Goal: Task Accomplishment & Management: Complete application form

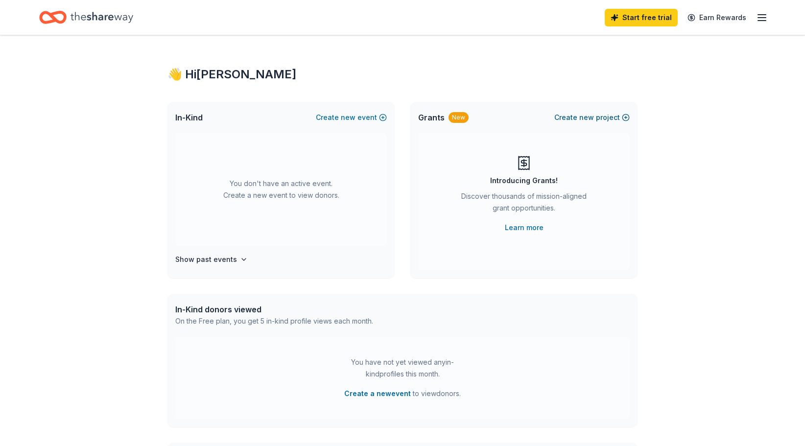
click at [627, 118] on button "Create new project" at bounding box center [591, 118] width 75 height 12
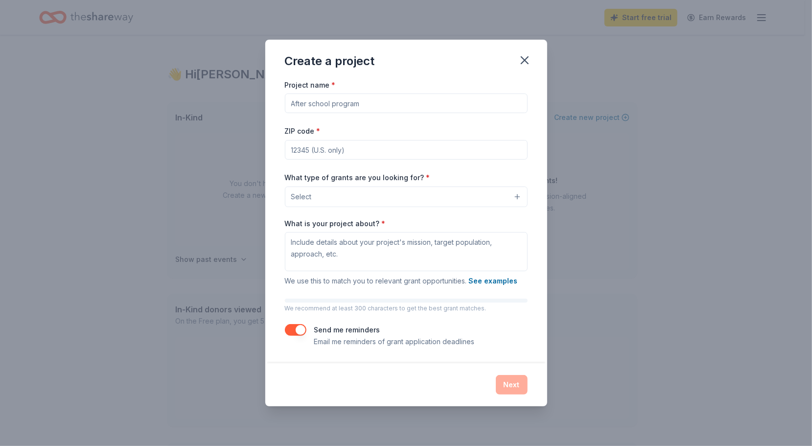
click at [374, 103] on input "Project name *" at bounding box center [406, 104] width 243 height 20
type input "Kerrville Folk Festival"
type input "78028"
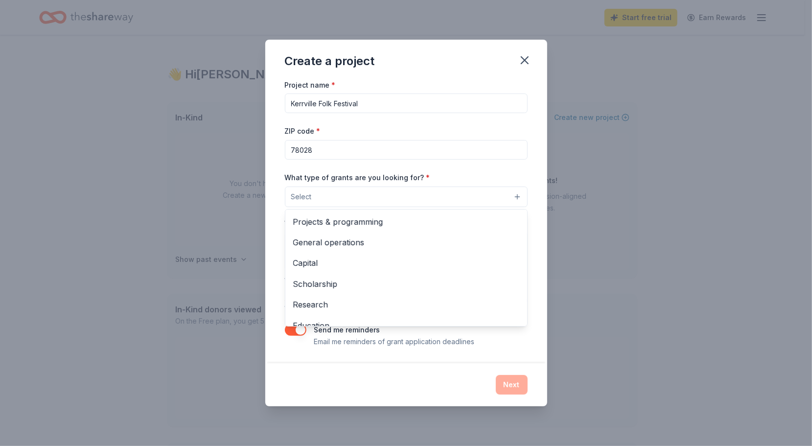
click at [519, 196] on button "Select" at bounding box center [406, 197] width 243 height 21
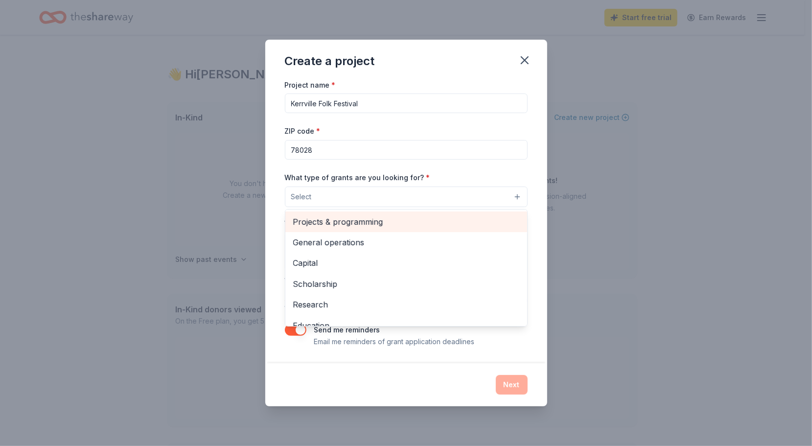
click at [374, 221] on span "Projects & programming" at bounding box center [406, 221] width 226 height 13
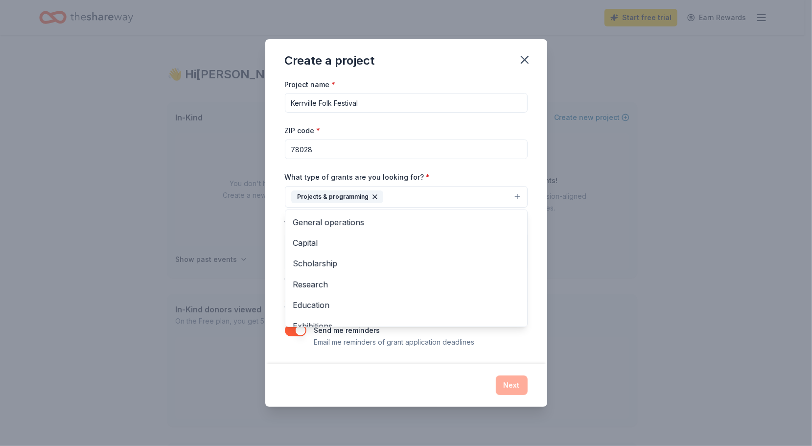
click at [540, 223] on div "Project name * Kerrville Folk Festival ZIP code * 78028 What type of grants are…" at bounding box center [406, 220] width 282 height 285
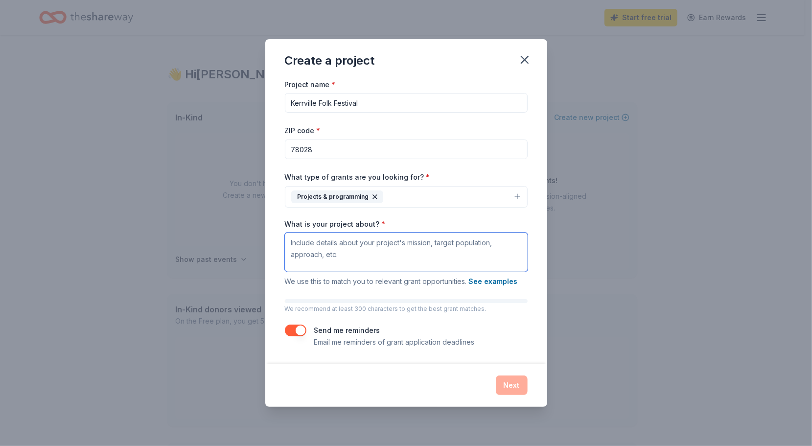
click at [318, 244] on textarea "What is your project about? *" at bounding box center [406, 252] width 243 height 39
drag, startPoint x: 346, startPoint y: 252, endPoint x: 288, endPoint y: 240, distance: 59.0
click at [288, 240] on textarea "What is your project about? *" at bounding box center [406, 252] width 243 height 39
drag, startPoint x: 429, startPoint y: 245, endPoint x: 283, endPoint y: 236, distance: 146.2
click at [283, 235] on div "Project name * Kerrville Folk Festival ZIP code * 78028 What type of grants are…" at bounding box center [406, 220] width 282 height 285
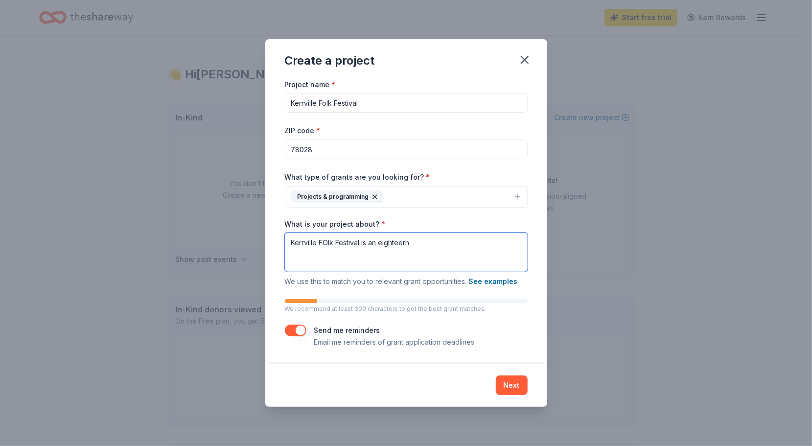
paste textarea "The Kerrville Folk Festival Foundation presents several music-related events an…"
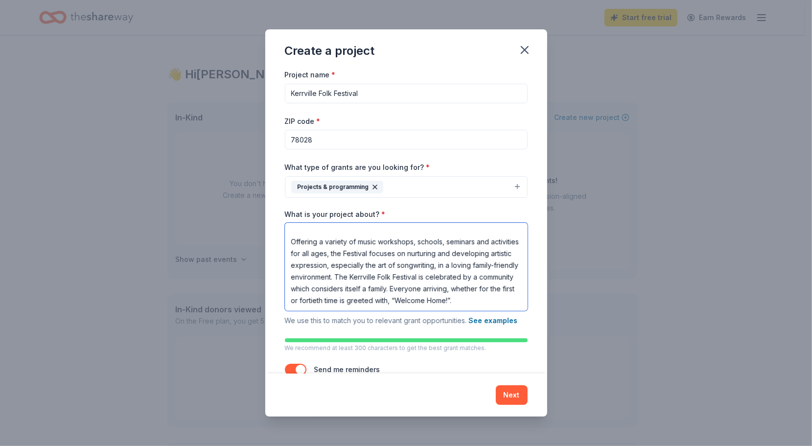
scroll to position [108, 0]
type textarea "The Kerrville Folk Festival Foundation presents several music-related events an…"
click at [509, 388] on button "Next" at bounding box center [512, 395] width 32 height 20
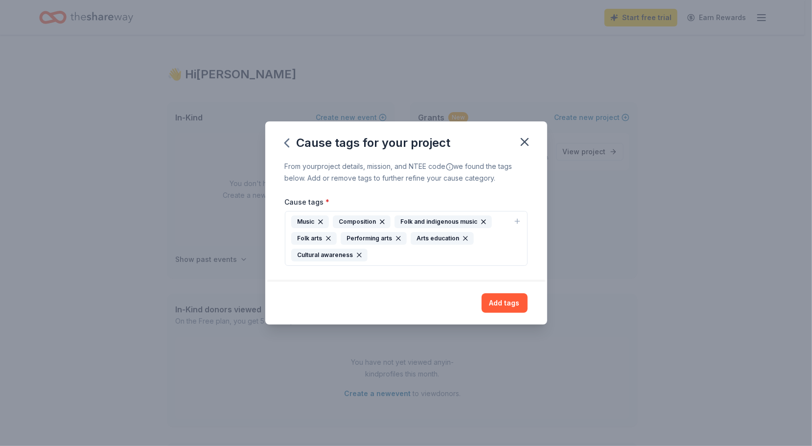
click at [380, 220] on icon "button" at bounding box center [382, 222] width 4 height 4
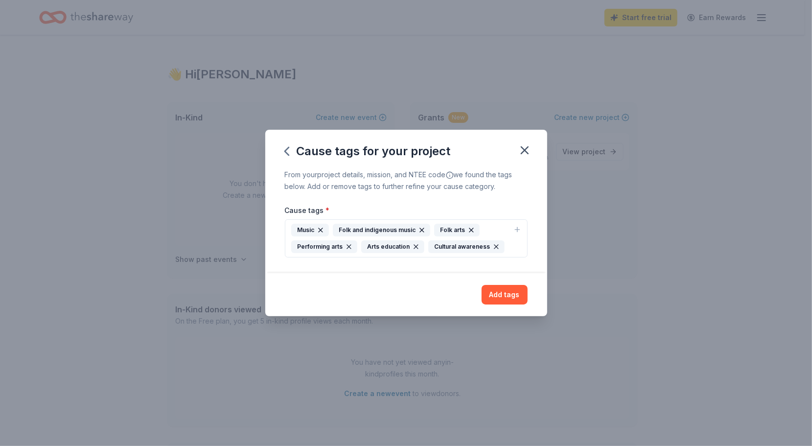
click at [518, 229] on icon "button" at bounding box center [518, 229] width 0 height 4
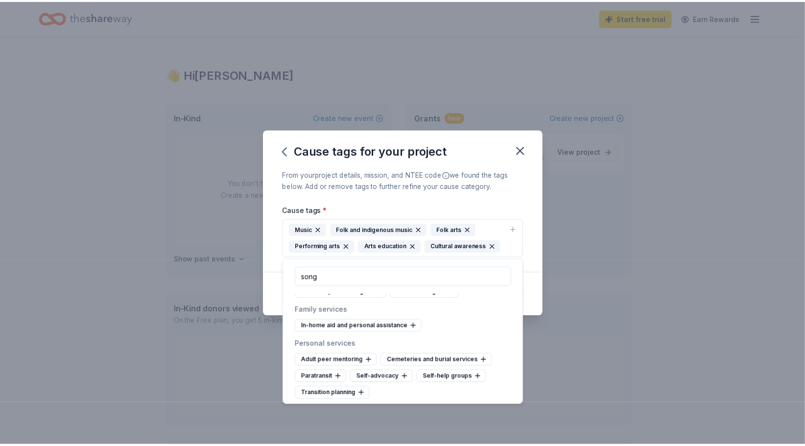
scroll to position [0, 0]
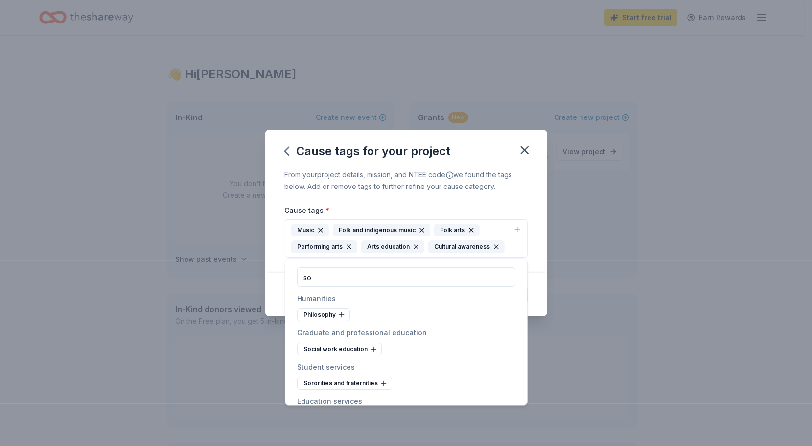
type input "s"
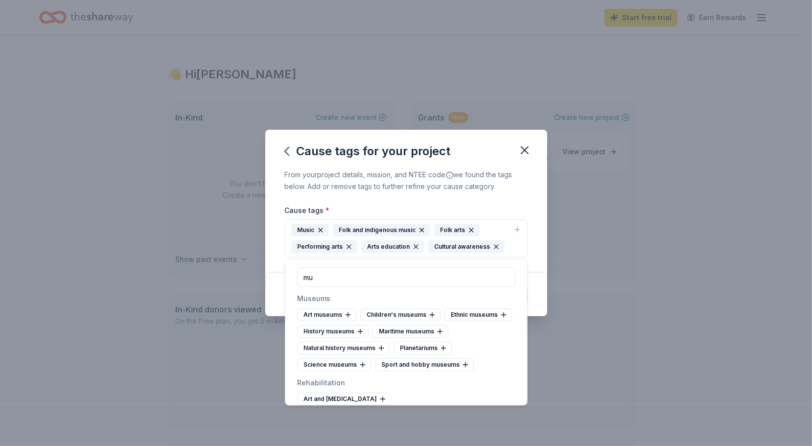
type input "m"
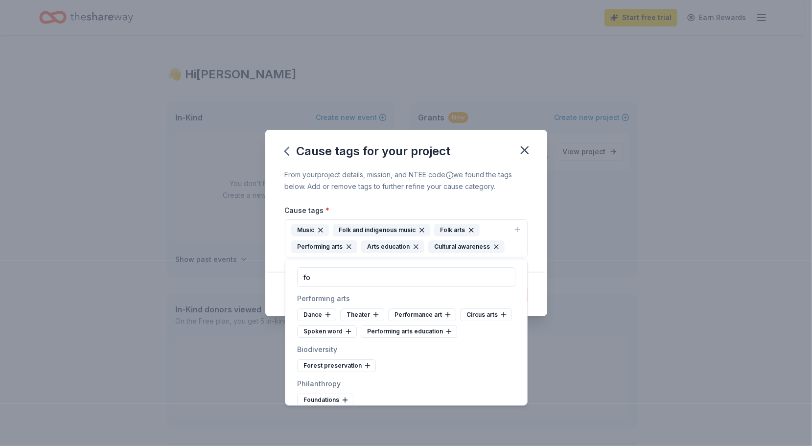
type input "f"
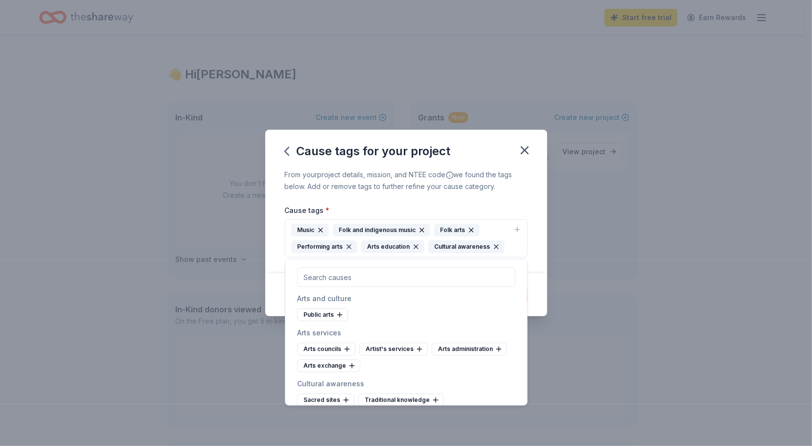
click at [498, 196] on div "From your project details, mission, and NTEE code we found the tags below. Add …" at bounding box center [406, 221] width 282 height 104
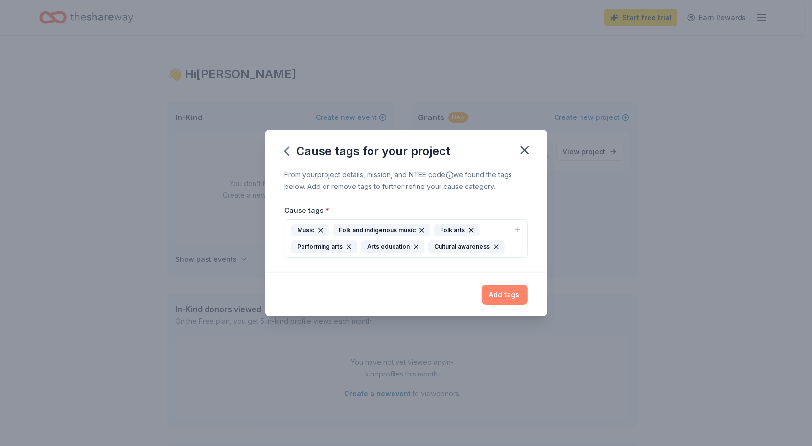
click at [500, 297] on button "Add tags" at bounding box center [505, 295] width 46 height 20
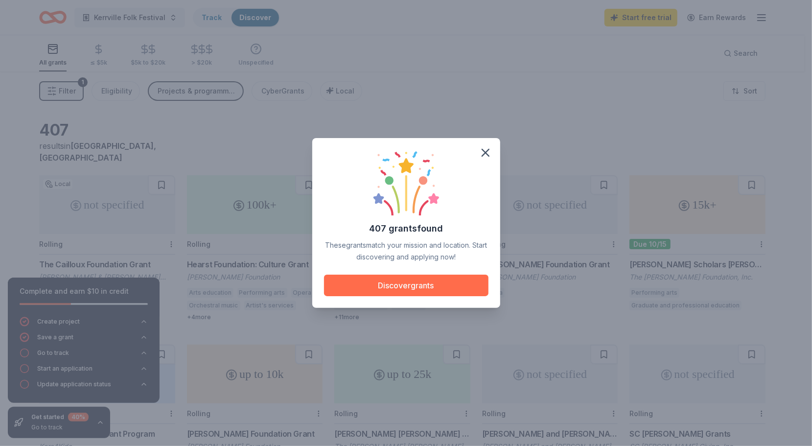
click at [408, 288] on button "Discover grants" at bounding box center [406, 286] width 165 height 22
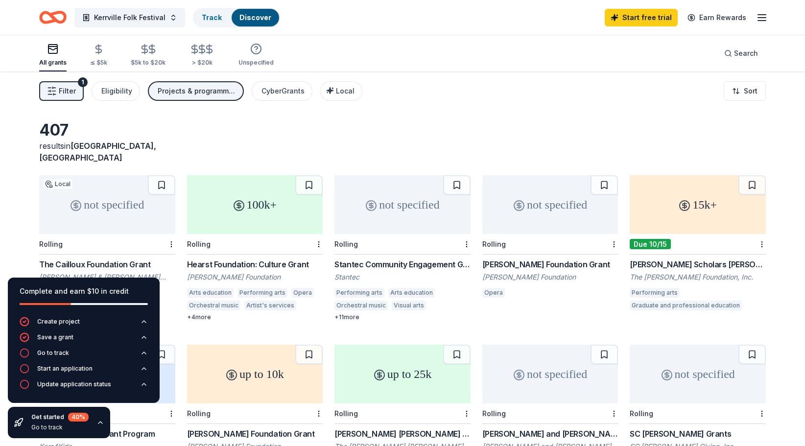
click at [9, 159] on div "407 results in [GEOGRAPHIC_DATA], [GEOGRAPHIC_DATA] not specified Local Rolling…" at bounding box center [402, 319] width 805 height 497
